Goal: Task Accomplishment & Management: Manage account settings

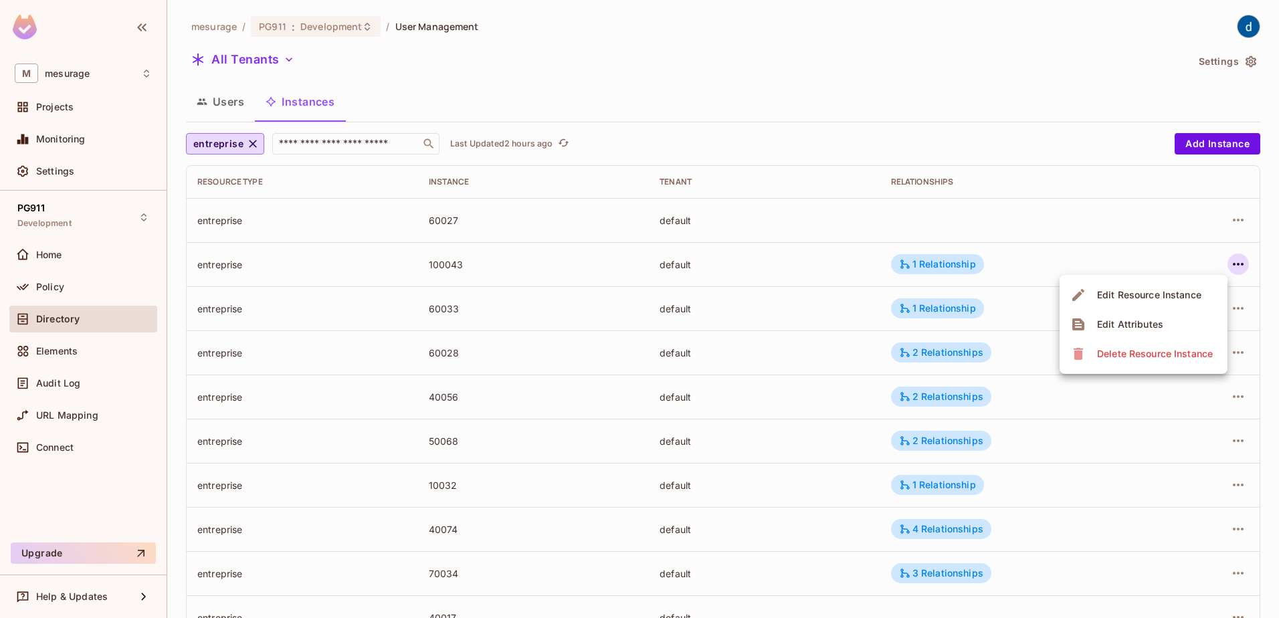
click at [365, 147] on div at bounding box center [639, 309] width 1279 height 618
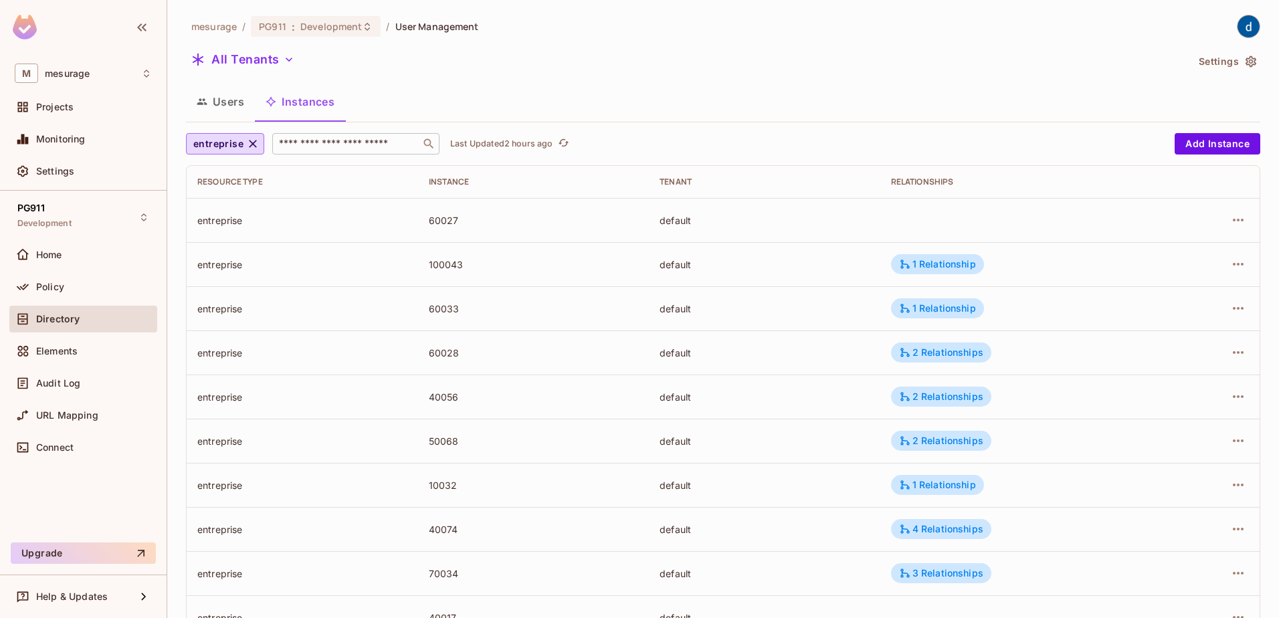
click at [366, 145] on input "text" at bounding box center [346, 143] width 141 height 13
type input "***"
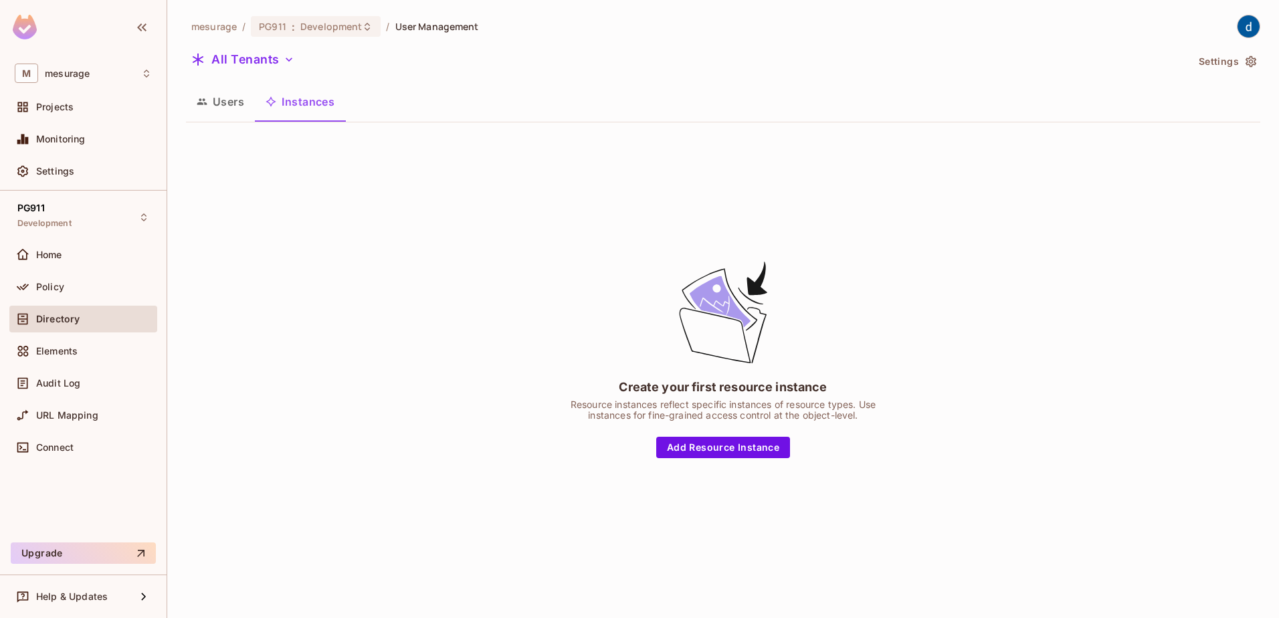
click at [321, 107] on button "Instances" at bounding box center [300, 101] width 90 height 33
click at [209, 106] on button "Users" at bounding box center [220, 101] width 69 height 33
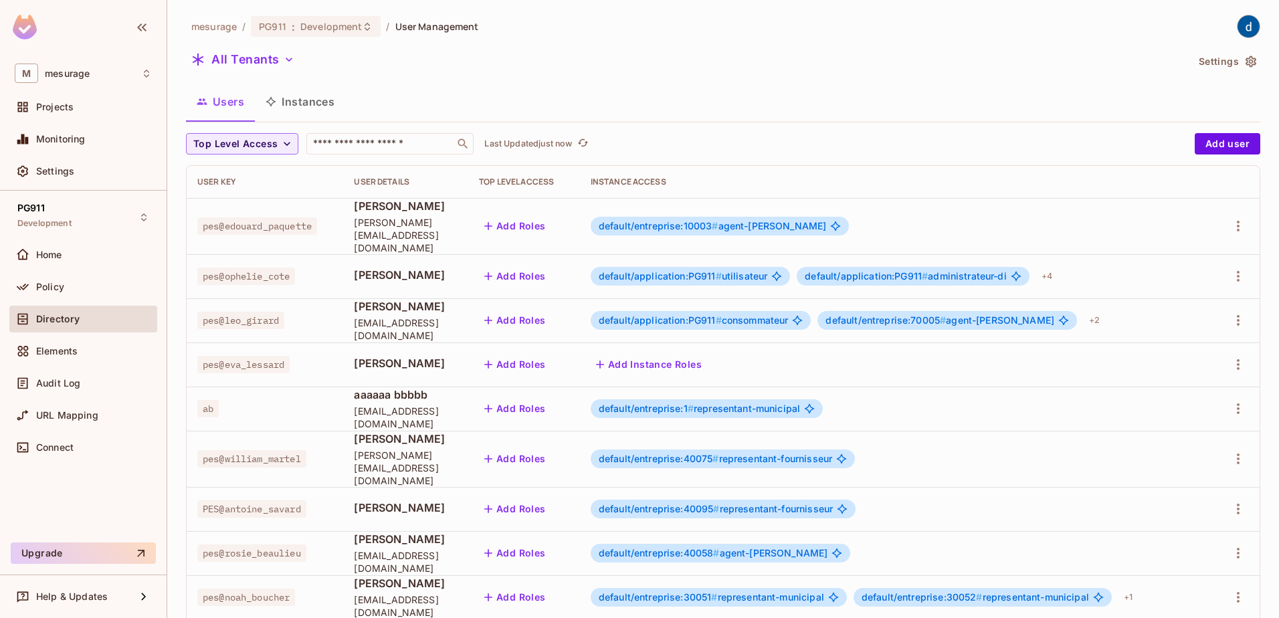
click at [319, 102] on button "Instances" at bounding box center [300, 101] width 90 height 33
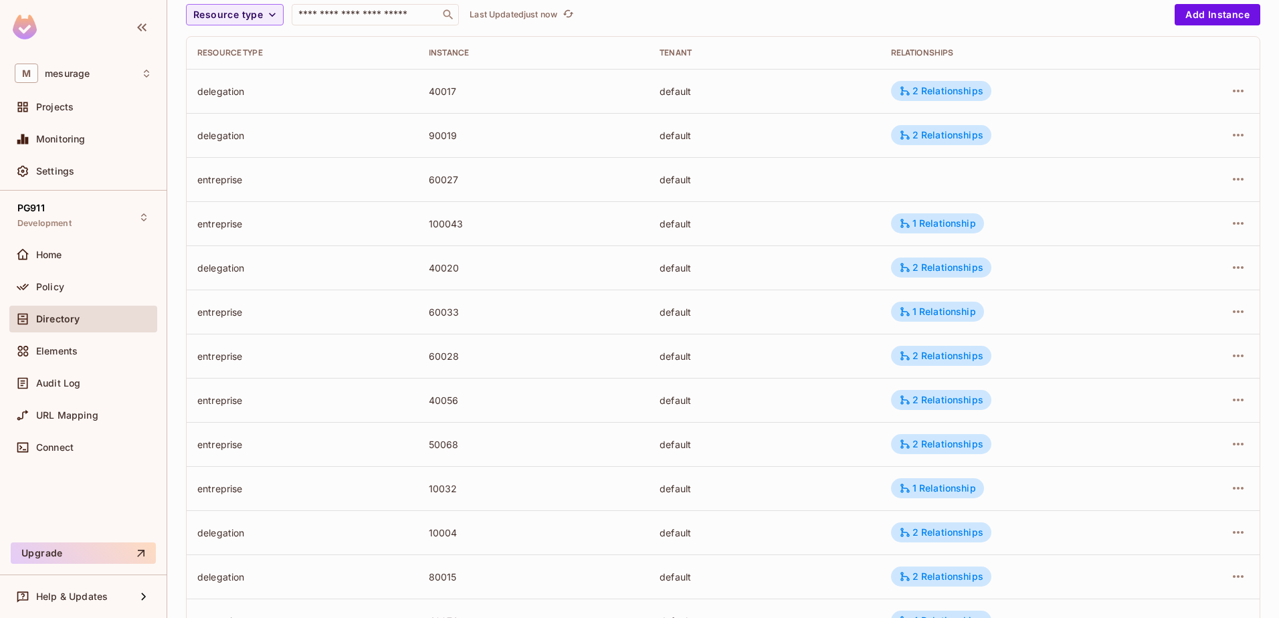
scroll to position [316, 0]
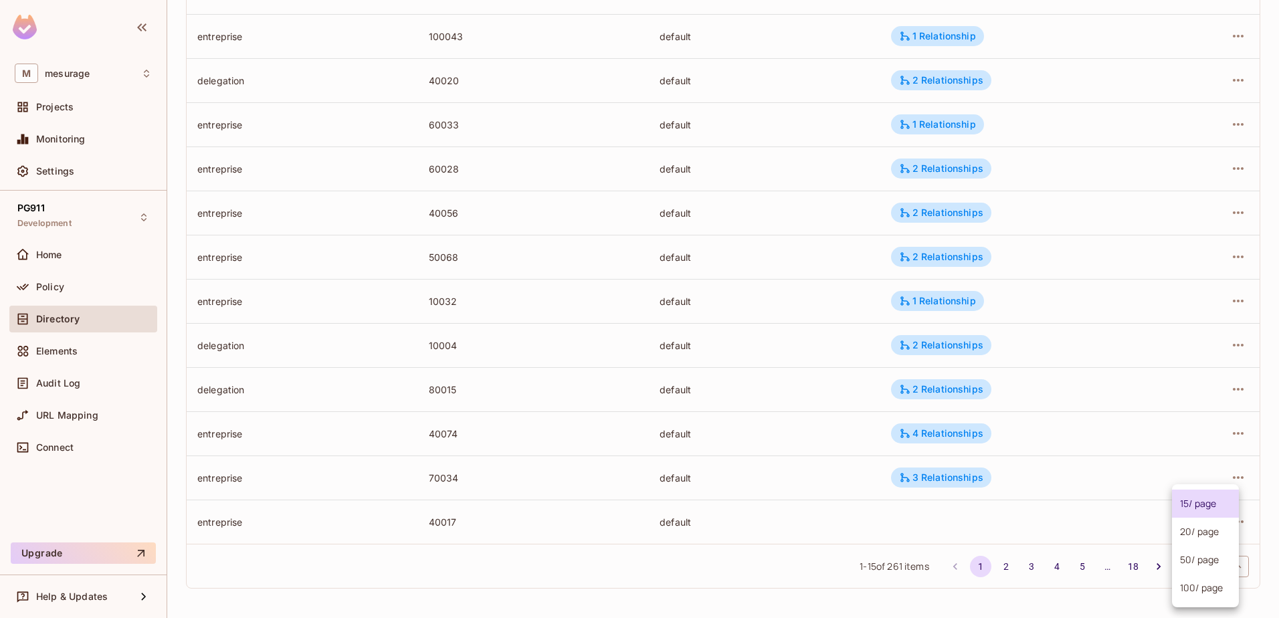
click at [1198, 565] on body "M mesurage Projects Monitoring Settings PG911 Development Home Policy Directory…" at bounding box center [639, 309] width 1279 height 618
click at [1209, 594] on li "100 / page" at bounding box center [1205, 588] width 67 height 28
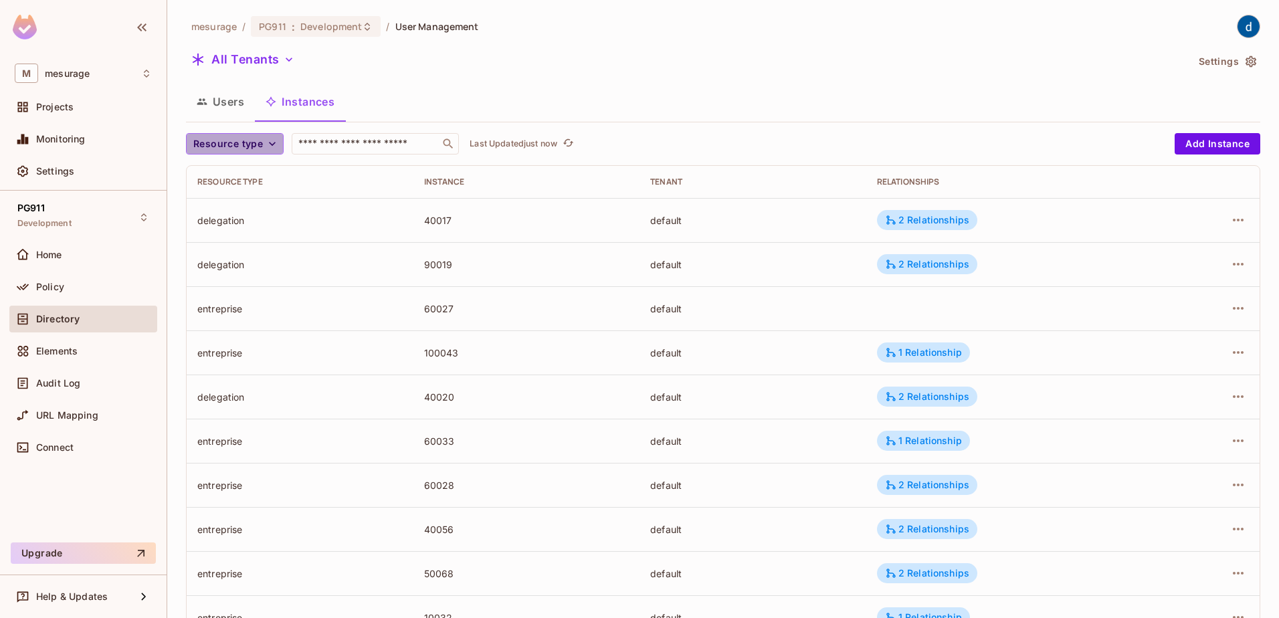
click at [230, 137] on span "Resource type" at bounding box center [228, 144] width 70 height 17
click at [231, 260] on span "entreprise" at bounding box center [229, 260] width 65 height 13
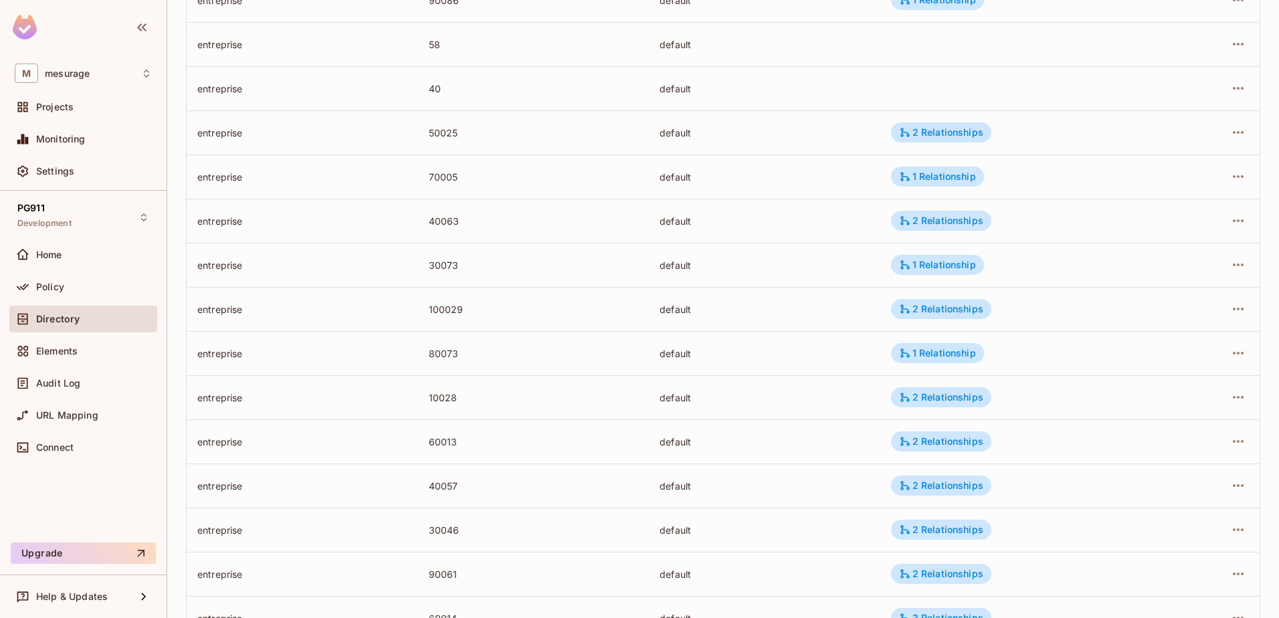
scroll to position [3223, 0]
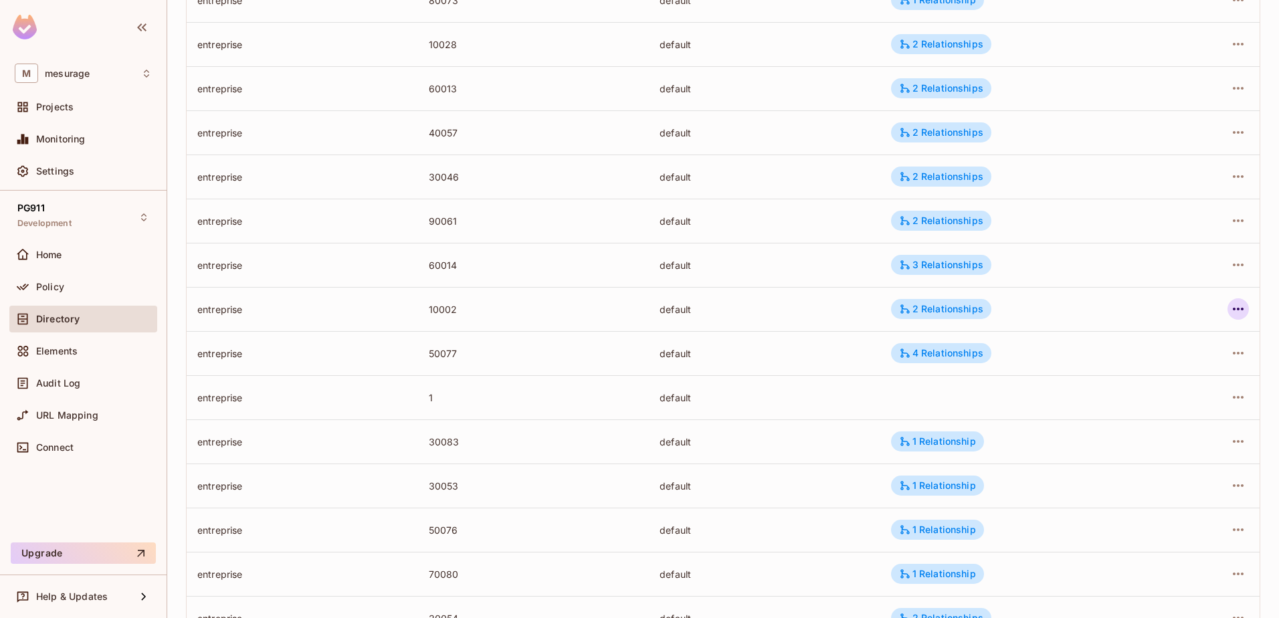
click at [1233, 307] on icon "button" at bounding box center [1239, 309] width 16 height 16
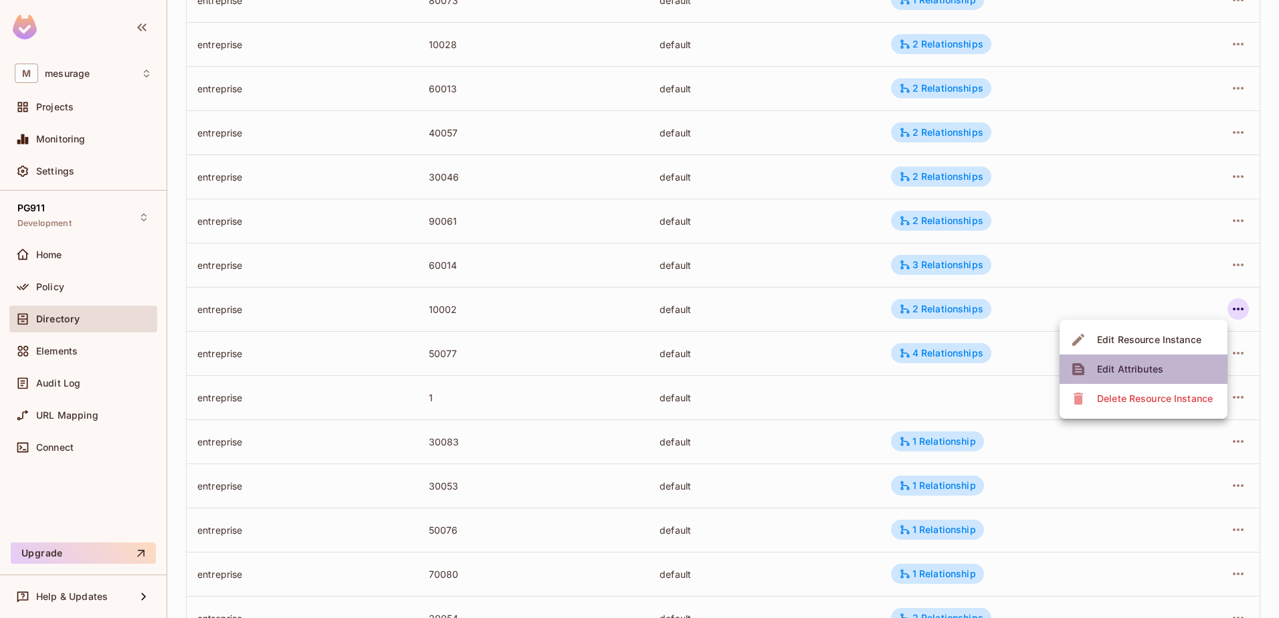
click at [1129, 363] on div "Edit Attributes" at bounding box center [1130, 369] width 66 height 13
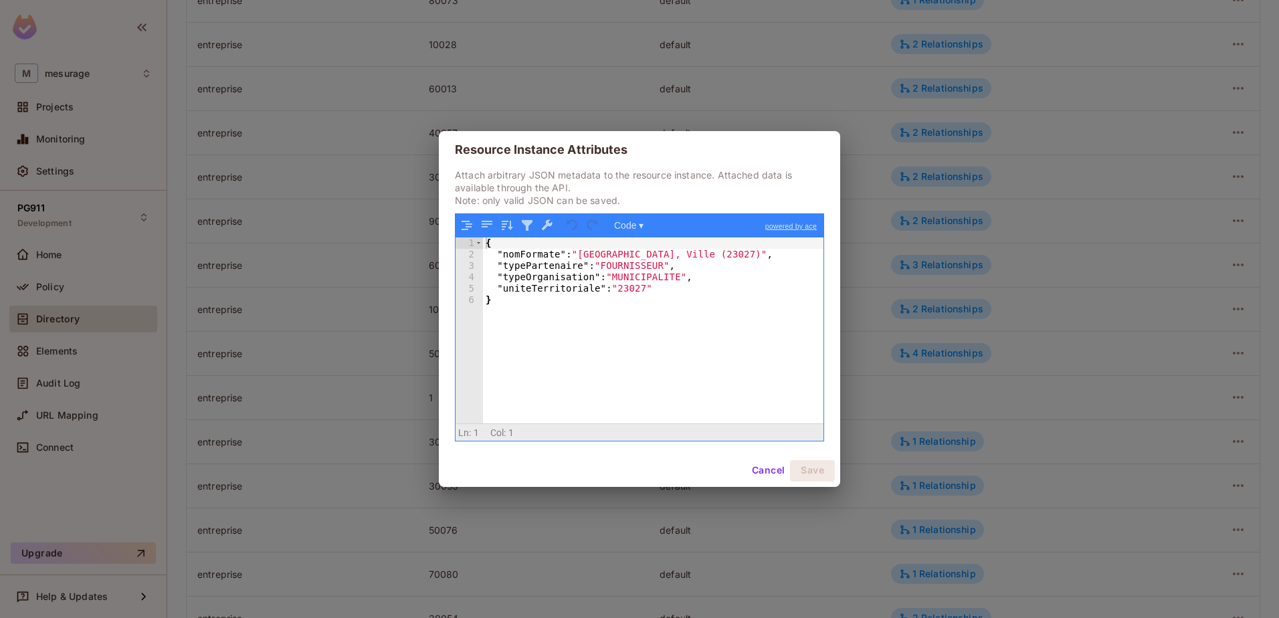
click at [1030, 306] on div "Resource Instance Attributes Attach arbitrary JSON metadata to the resource ins…" at bounding box center [639, 309] width 1279 height 618
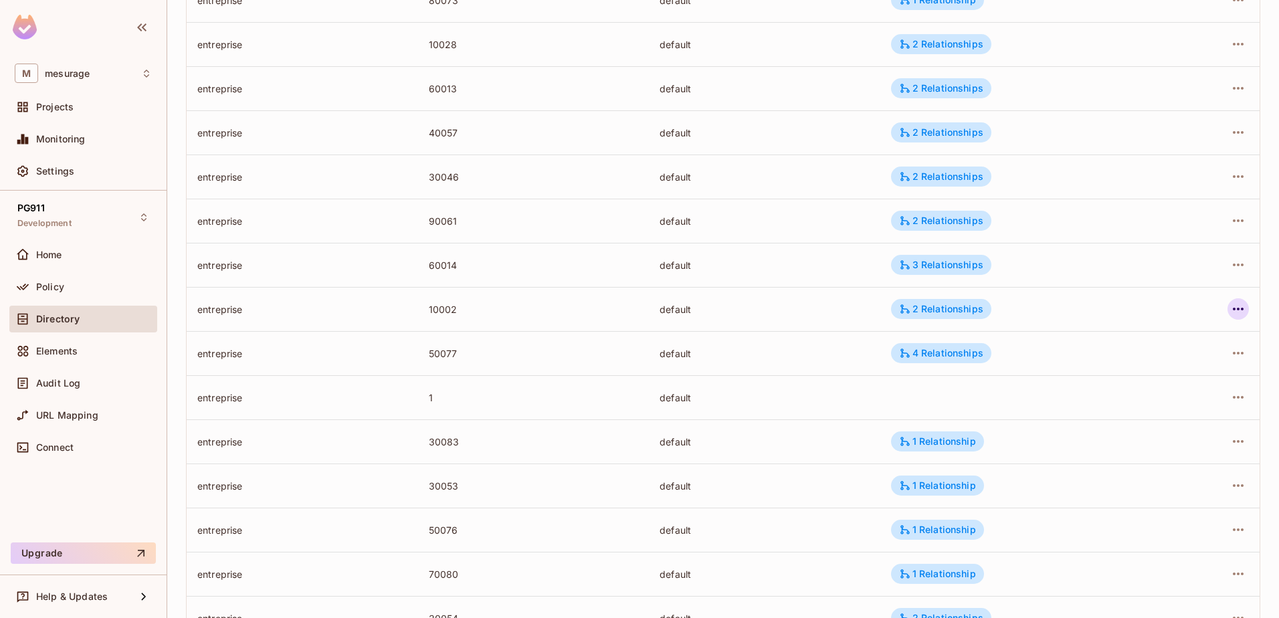
click at [1231, 312] on icon "button" at bounding box center [1239, 309] width 16 height 16
click at [1174, 339] on div "Edit Resource Instance" at bounding box center [1149, 339] width 104 height 13
